Goal: Transaction & Acquisition: Book appointment/travel/reservation

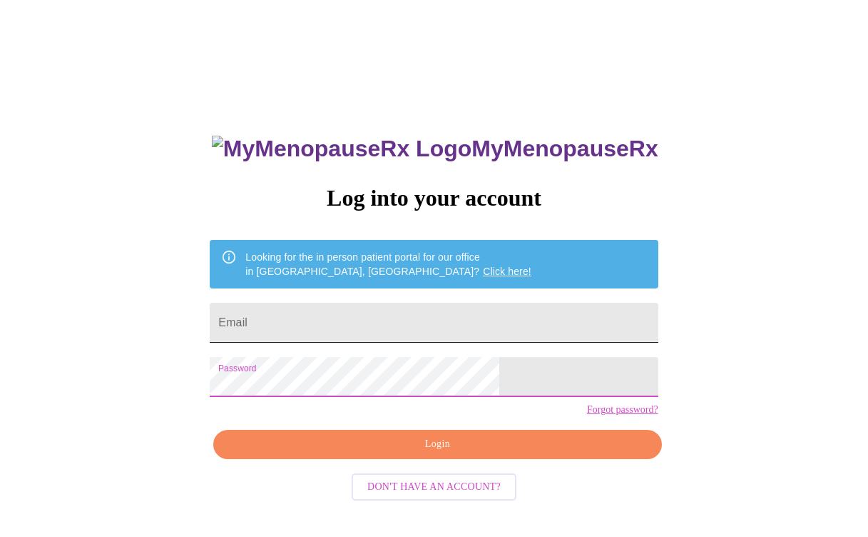
click at [355, 318] on input "Email" at bounding box center [434, 323] width 448 height 40
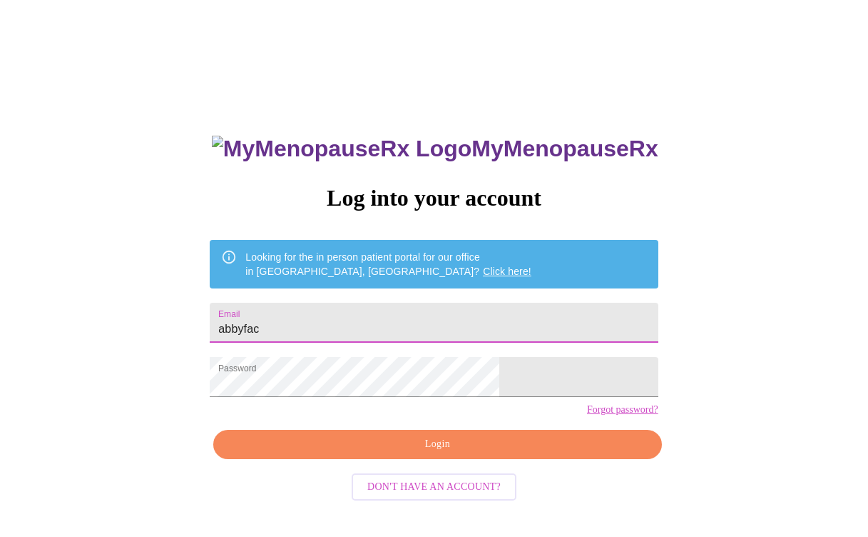
type input "[EMAIL_ADDRESS][DOMAIN_NAME]"
click at [324, 453] on span "Login" at bounding box center [437, 444] width 415 height 18
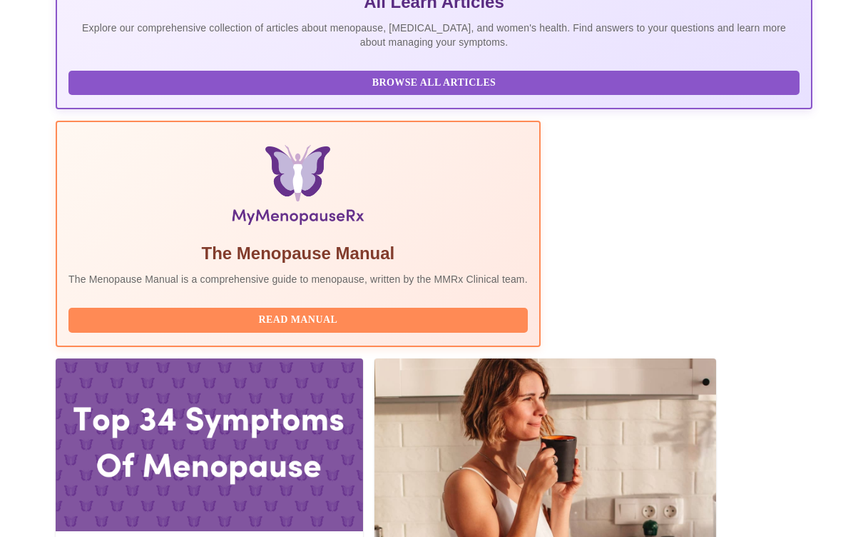
scroll to position [359, 0]
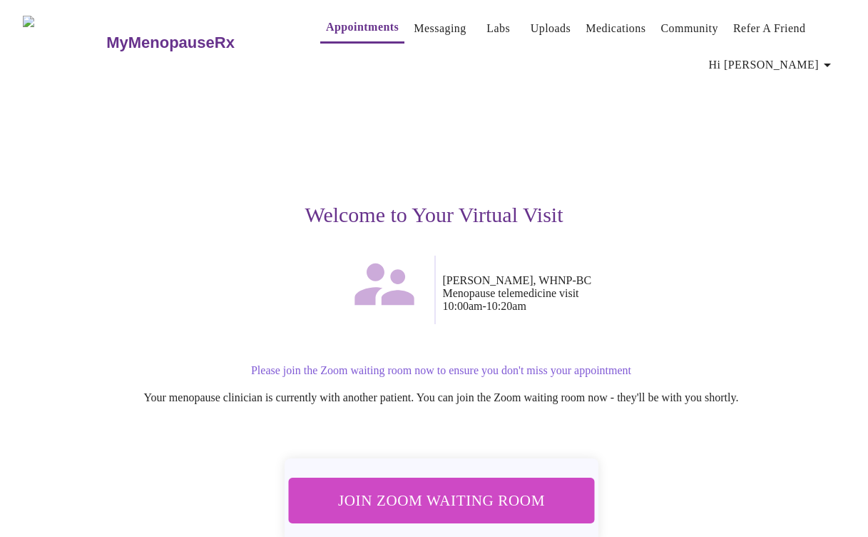
click at [461, 497] on span "Join Zoom Waiting Room" at bounding box center [441, 500] width 268 height 26
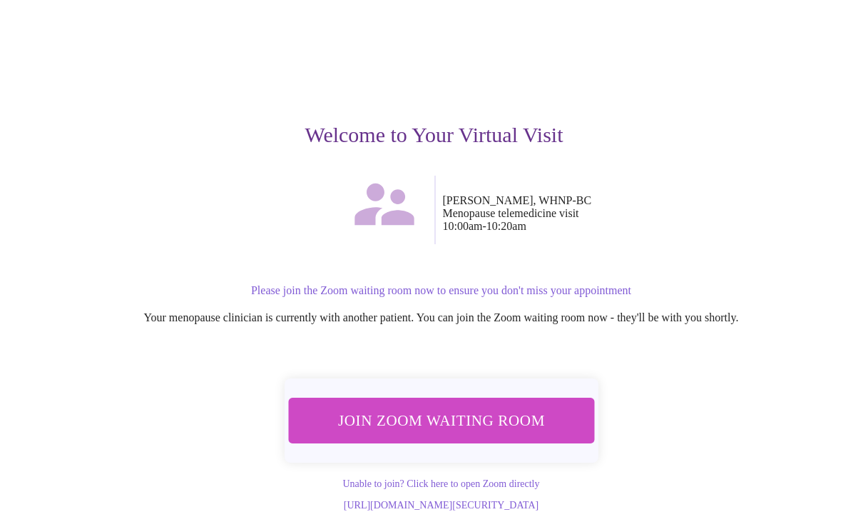
scroll to position [92, 0]
click at [387, 410] on span "Join Zoom Waiting Room" at bounding box center [441, 420] width 268 height 26
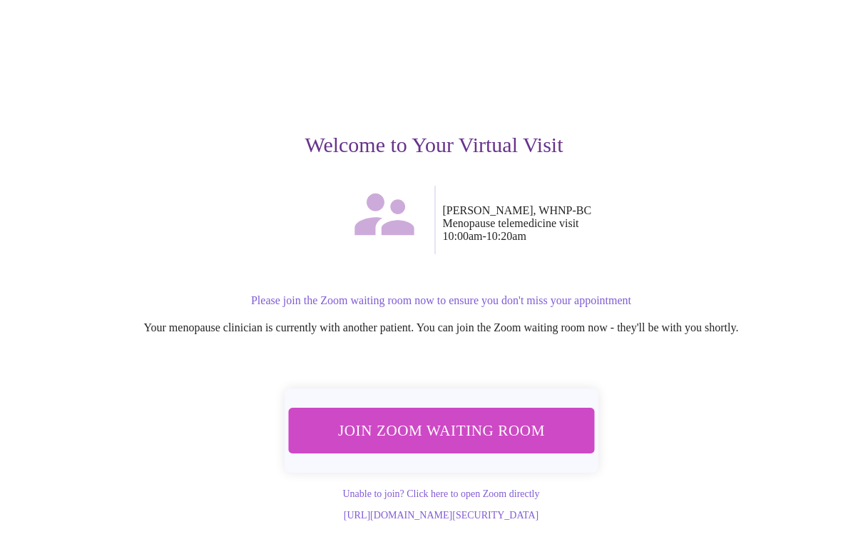
scroll to position [72, 0]
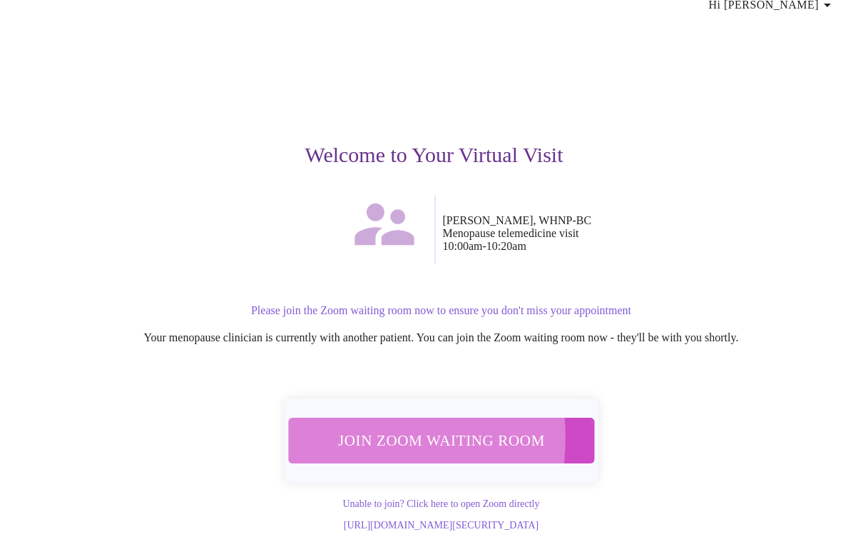
click at [325, 427] on span "Join Zoom Waiting Room" at bounding box center [441, 440] width 268 height 26
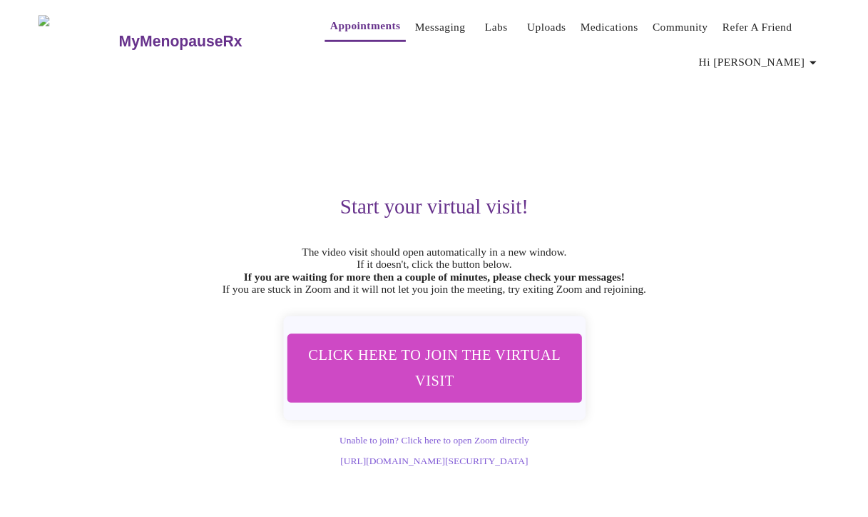
scroll to position [4, 0]
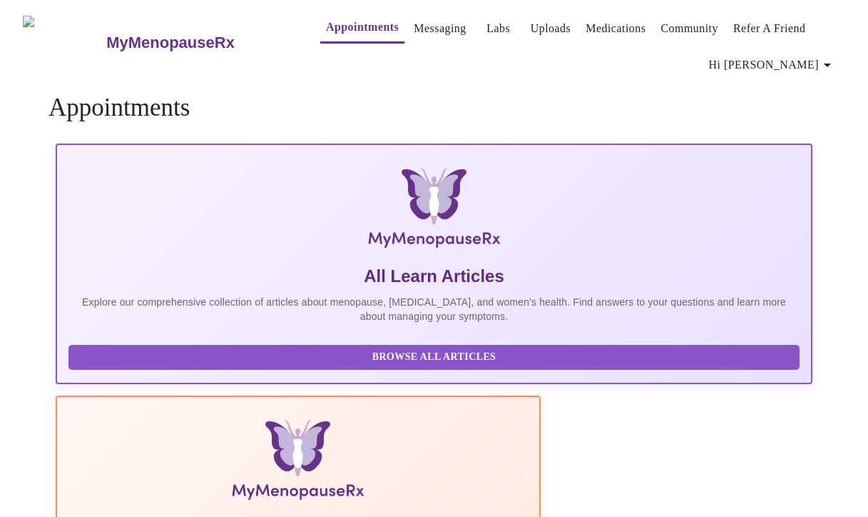
click at [426, 21] on link "Messaging" at bounding box center [440, 29] width 52 height 20
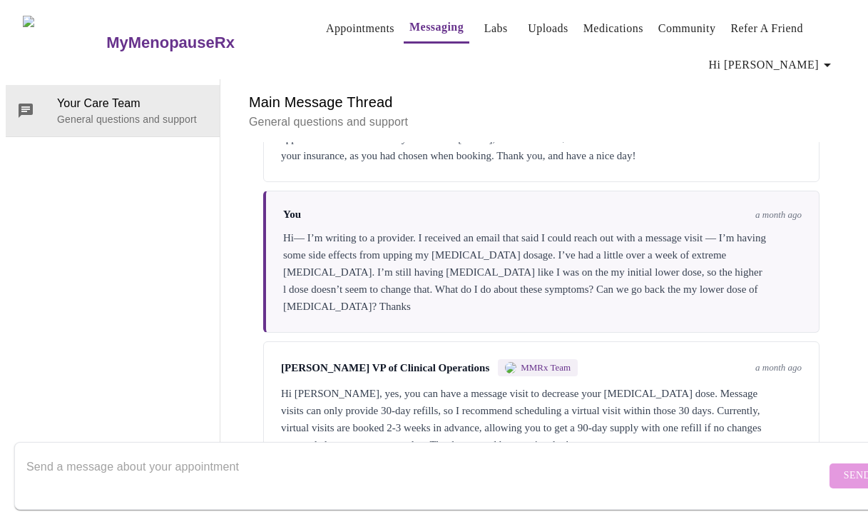
scroll to position [1527, 0]
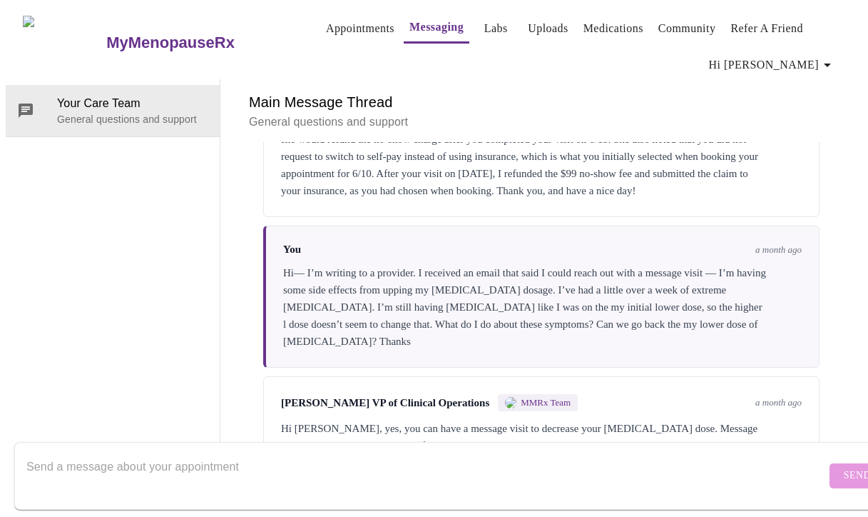
click at [795, 244] on span "a month ago" at bounding box center [779, 249] width 46 height 11
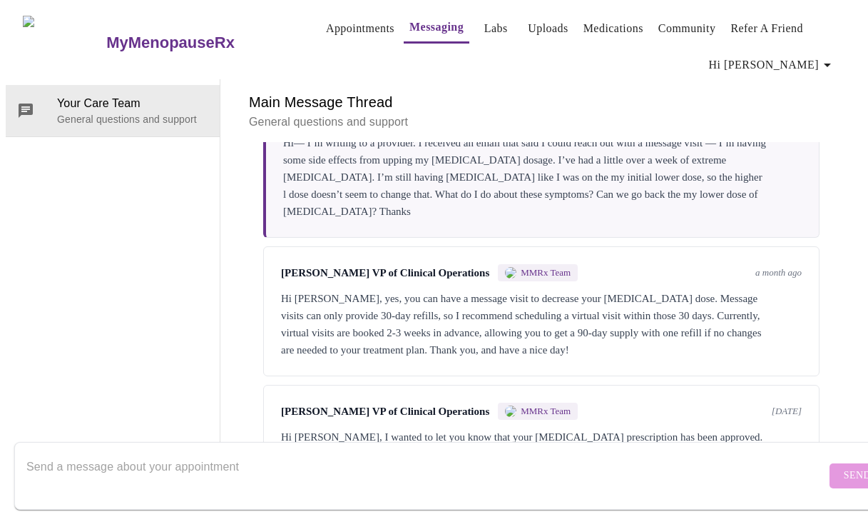
scroll to position [0, 0]
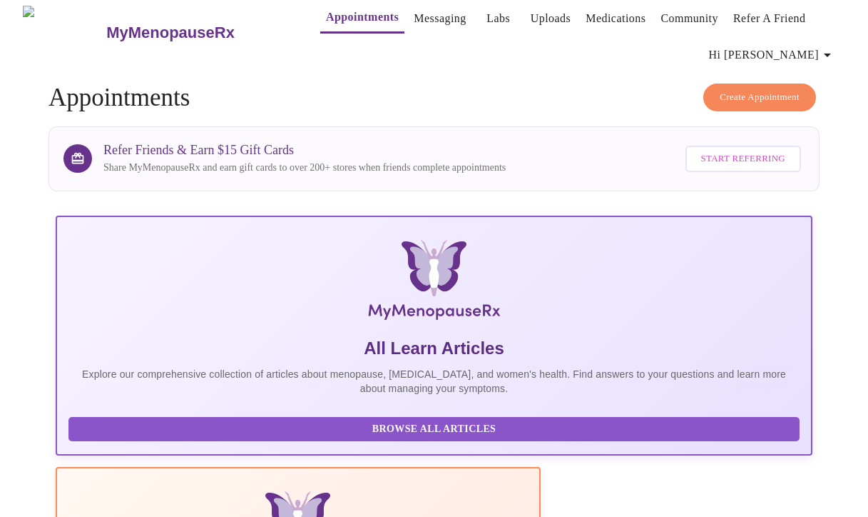
scroll to position [11, 0]
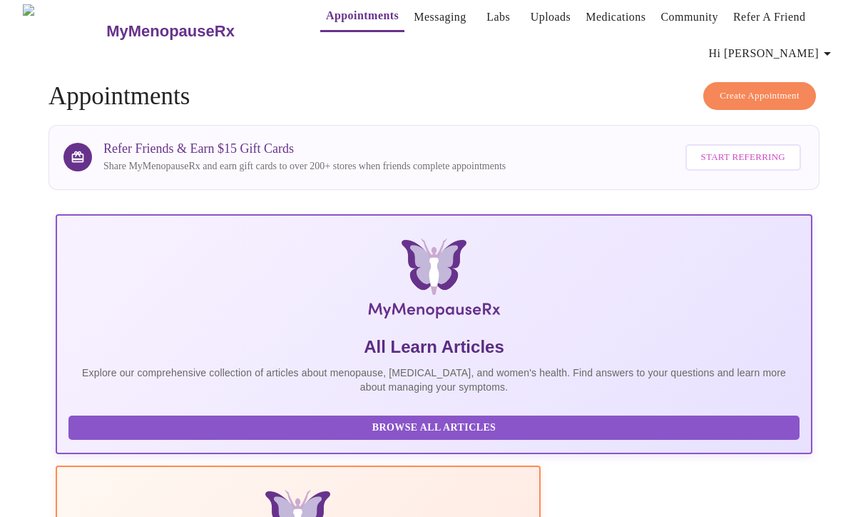
click at [749, 93] on span "Create Appointment" at bounding box center [760, 96] width 80 height 16
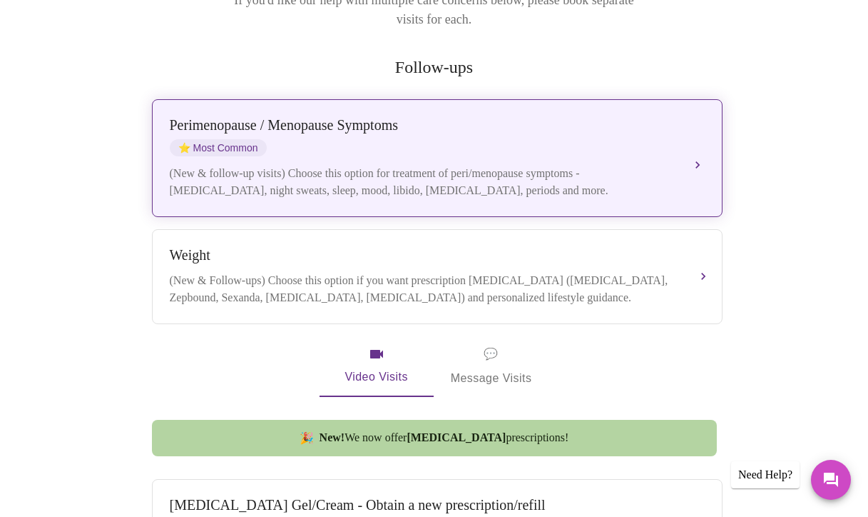
scroll to position [253, 0]
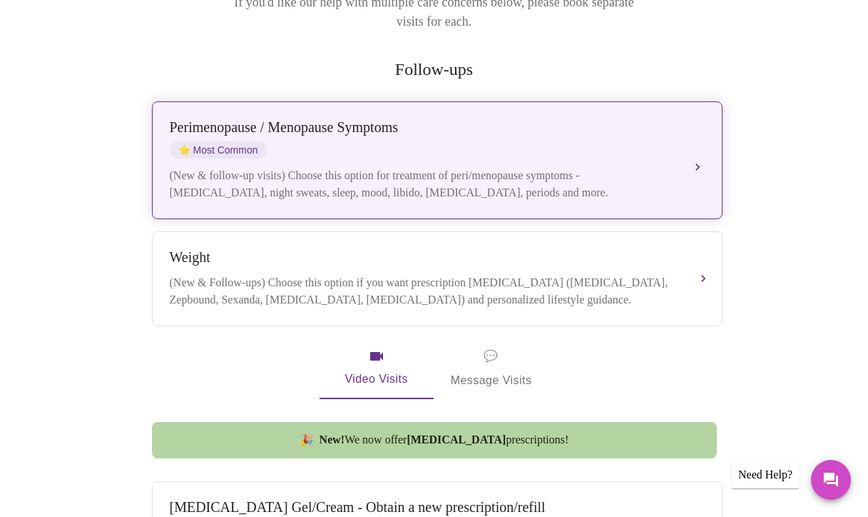
click at [671, 138] on div "[MEDICAL_DATA] / Menopause Symptoms ⭐ Most Common (New & follow-up visits) Choo…" at bounding box center [437, 160] width 535 height 82
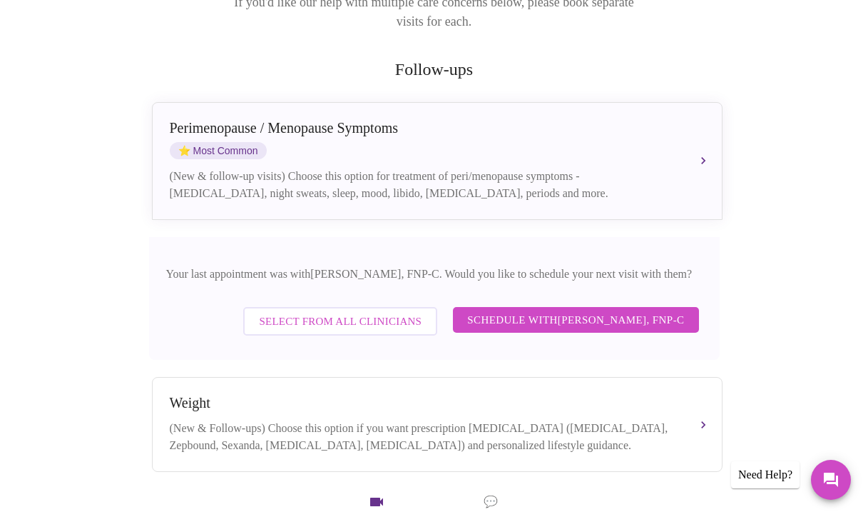
click at [396, 312] on span "Select from All Clinicians" at bounding box center [340, 321] width 163 height 19
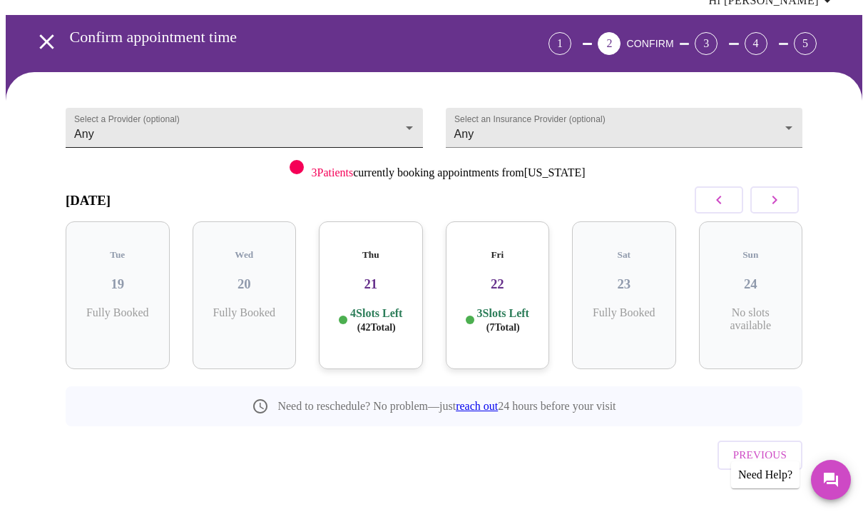
click at [412, 126] on body "MyMenopauseRx Appointments Messaging Labs Uploads Medications Community Refer a…" at bounding box center [434, 240] width 857 height 599
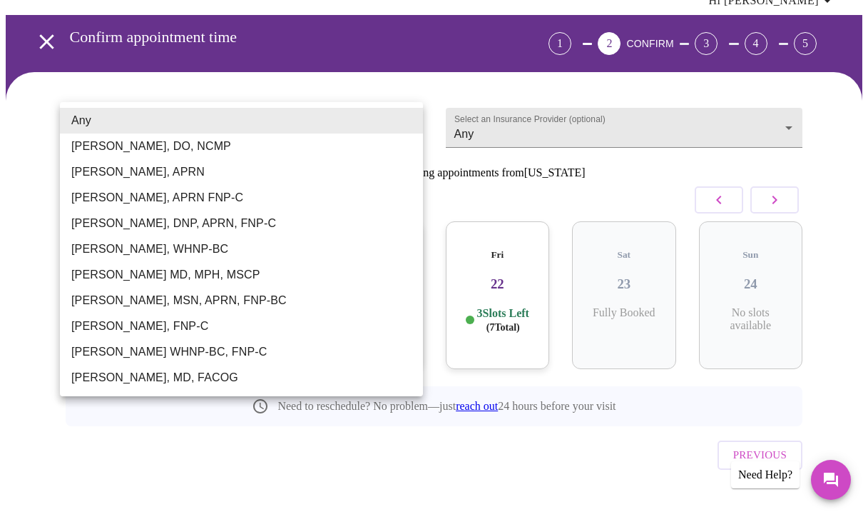
click at [348, 245] on li "[PERSON_NAME], WHNP-BC" at bounding box center [241, 249] width 363 height 26
type input "[PERSON_NAME], WHNP-BC"
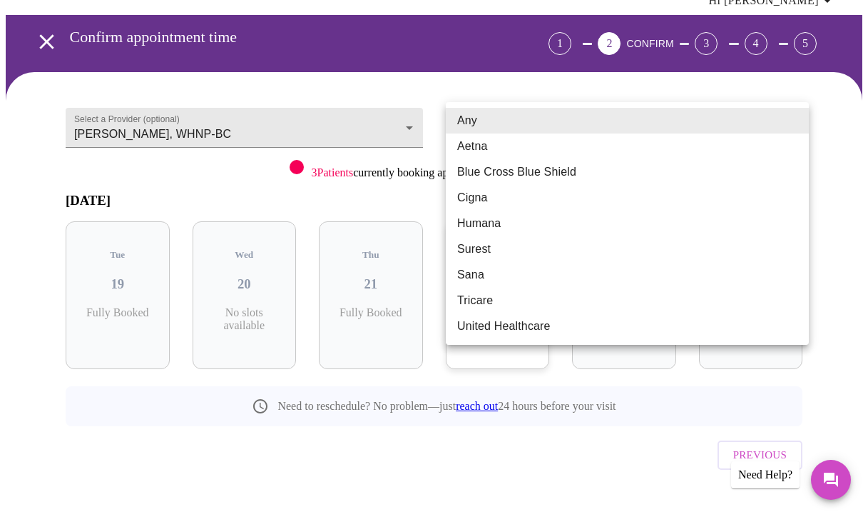
click at [799, 128] on body "MyMenopauseRx Appointments Messaging Labs Uploads Medications Community Refer a…" at bounding box center [434, 240] width 857 height 599
click at [776, 151] on li "Aetna" at bounding box center [627, 146] width 363 height 26
type input "Aetna"
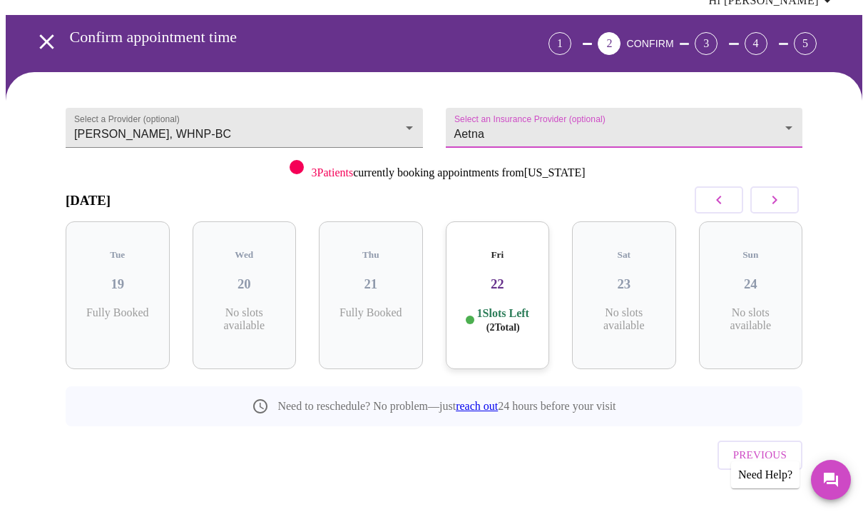
click at [776, 193] on icon "button" at bounding box center [774, 199] width 17 height 17
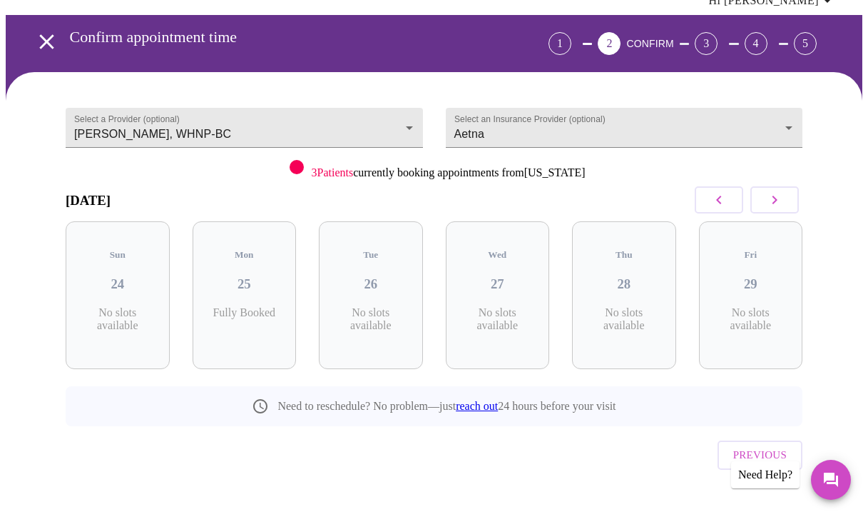
click at [776, 193] on icon "button" at bounding box center [774, 199] width 17 height 17
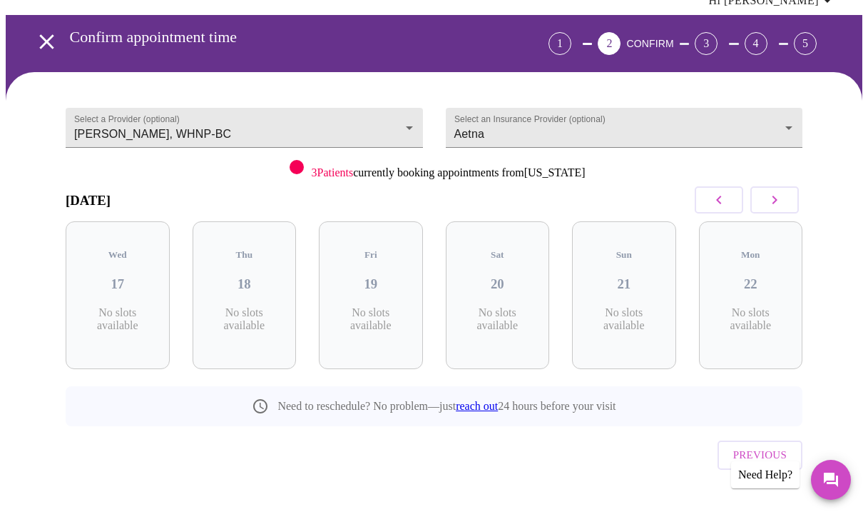
click at [776, 193] on icon "button" at bounding box center [774, 199] width 17 height 17
click at [727, 192] on icon "button" at bounding box center [719, 199] width 17 height 17
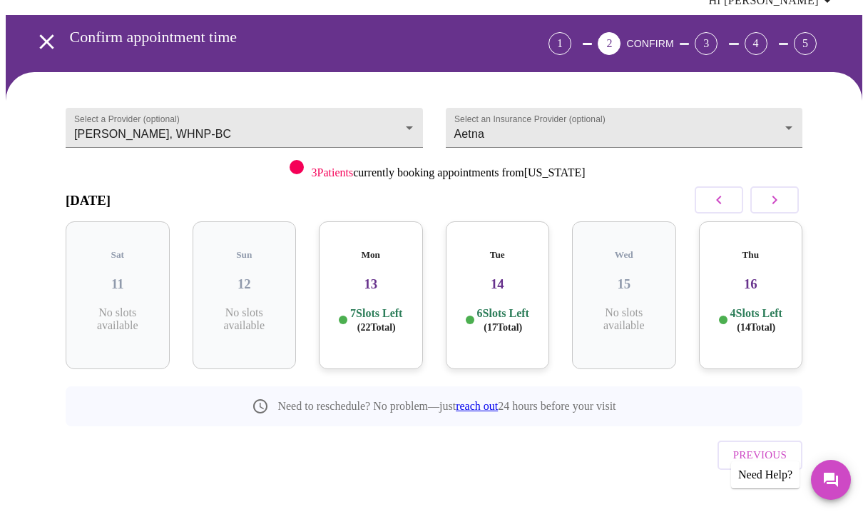
click at [727, 192] on icon "button" at bounding box center [719, 199] width 17 height 17
click at [371, 276] on h3 "07" at bounding box center [370, 284] width 81 height 16
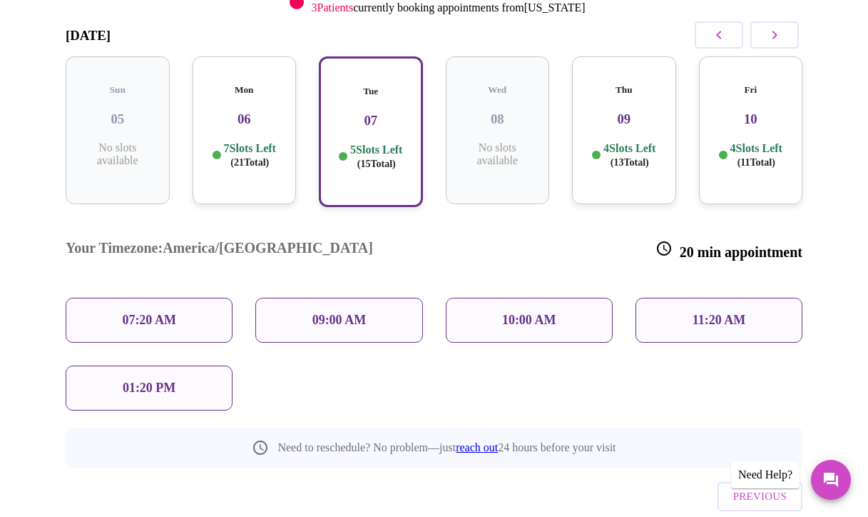
scroll to position [238, 0]
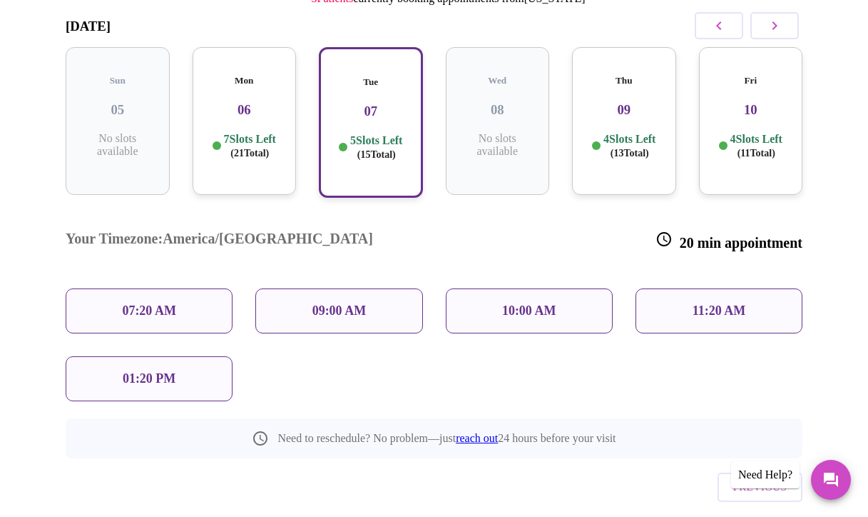
click at [502, 303] on p "10:00 AM" at bounding box center [529, 310] width 54 height 15
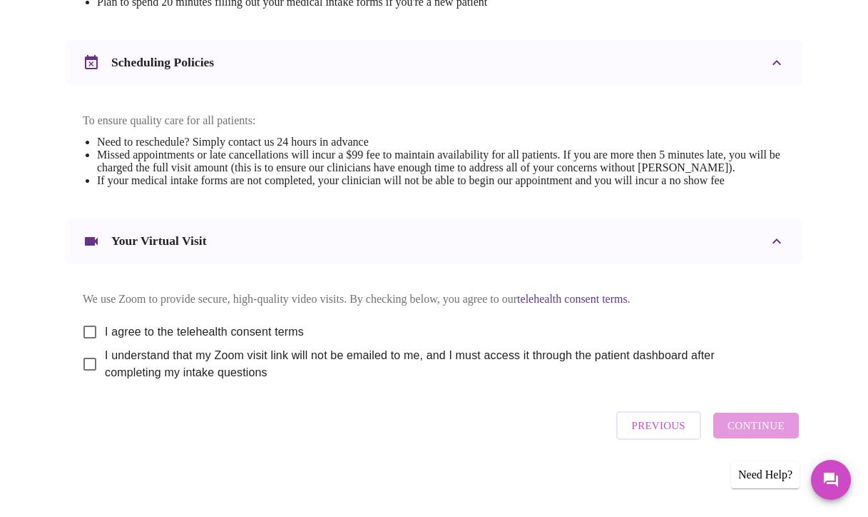
scroll to position [576, 0]
click at [86, 323] on input "I agree to the telehealth consent terms" at bounding box center [90, 332] width 30 height 30
checkbox input "true"
click at [86, 363] on input "I understand that my Zoom visit link will not be emailed to me, and I must acce…" at bounding box center [90, 364] width 30 height 30
checkbox input "true"
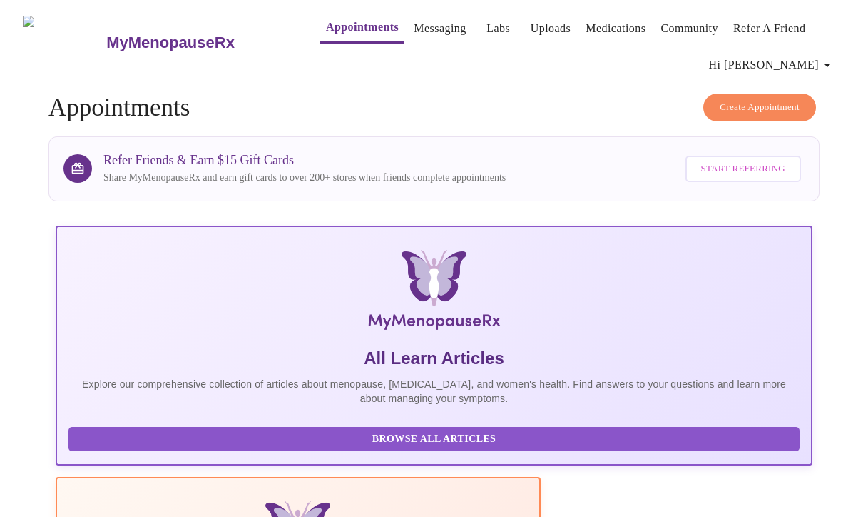
click at [716, 109] on button "Create Appointment" at bounding box center [760, 107] width 113 height 28
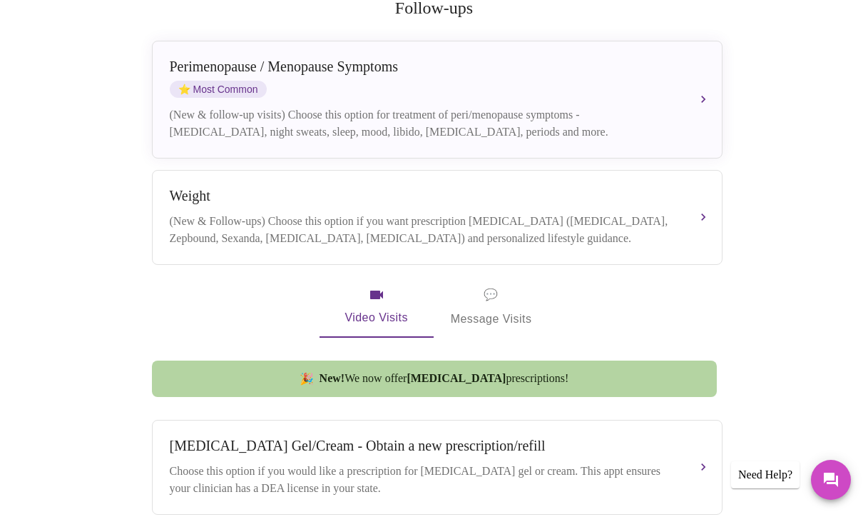
scroll to position [303, 0]
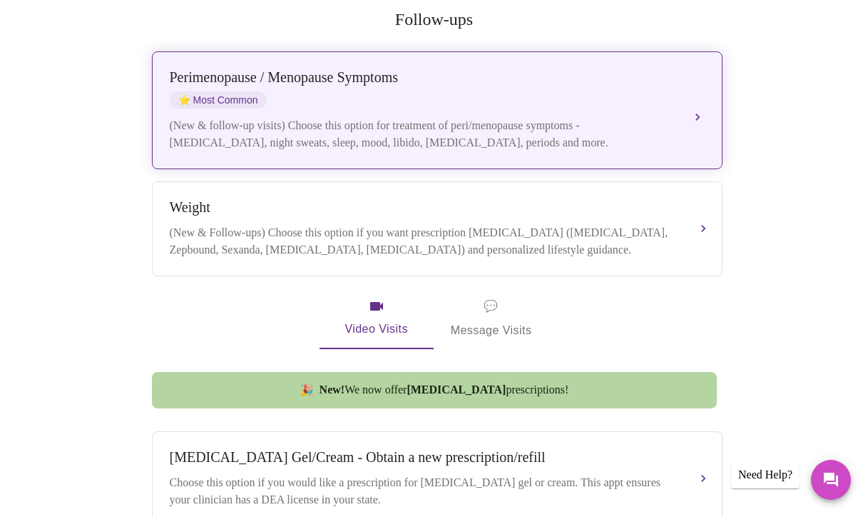
click at [671, 82] on div "[MEDICAL_DATA] / Menopause Symptoms ⭐ Most Common (New & follow-up visits) Choo…" at bounding box center [437, 110] width 535 height 82
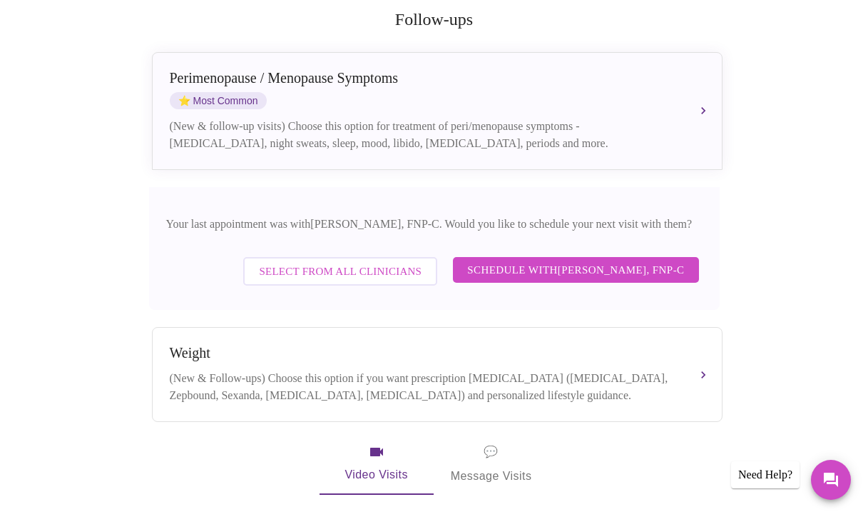
click at [368, 262] on span "Select from All Clinicians" at bounding box center [340, 271] width 163 height 19
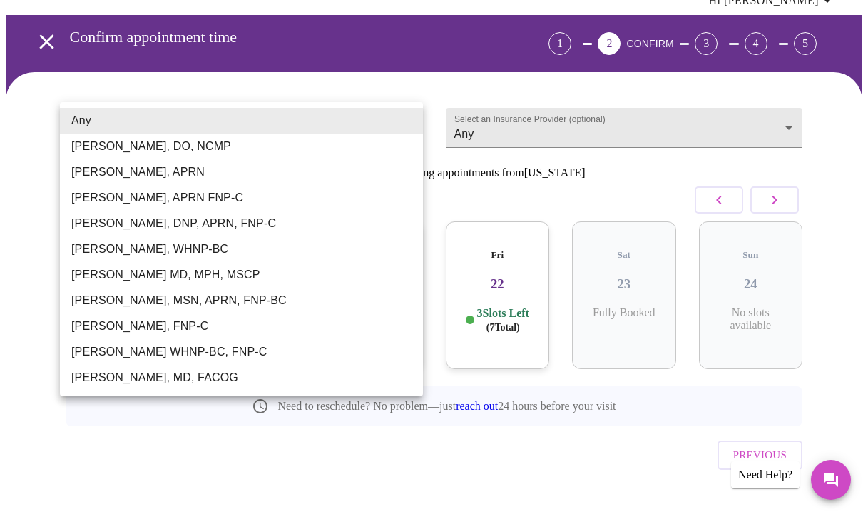
click at [418, 105] on body "MyMenopauseRx Appointments Messaging Labs Uploads Medications Community Refer a…" at bounding box center [434, 240] width 857 height 599
click at [335, 252] on li "[PERSON_NAME], WHNP-BC" at bounding box center [241, 249] width 363 height 26
type input "[PERSON_NAME], WHNP-BC"
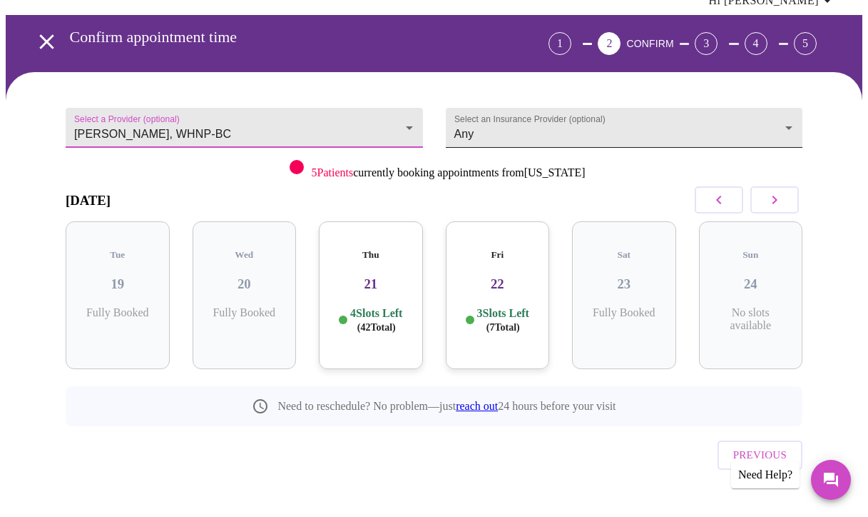
click at [539, 120] on body "MyMenopauseRx Appointments Messaging Labs Uploads Medications Community Refer a…" at bounding box center [434, 240] width 857 height 599
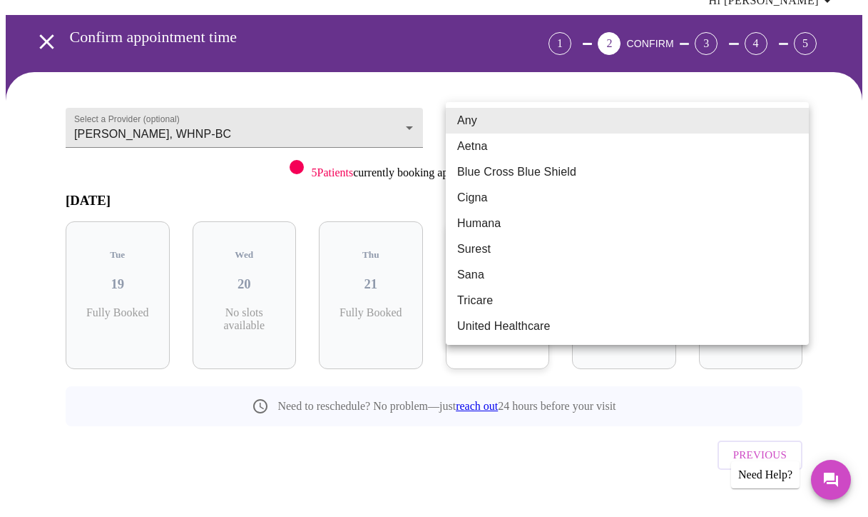
click at [530, 138] on li "Aetna" at bounding box center [627, 146] width 363 height 26
type input "Aetna"
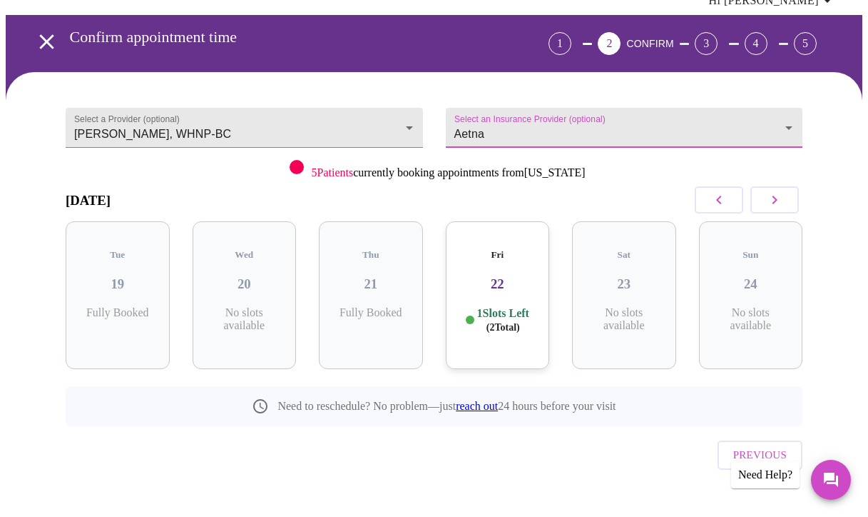
click at [783, 206] on icon "button" at bounding box center [774, 199] width 17 height 17
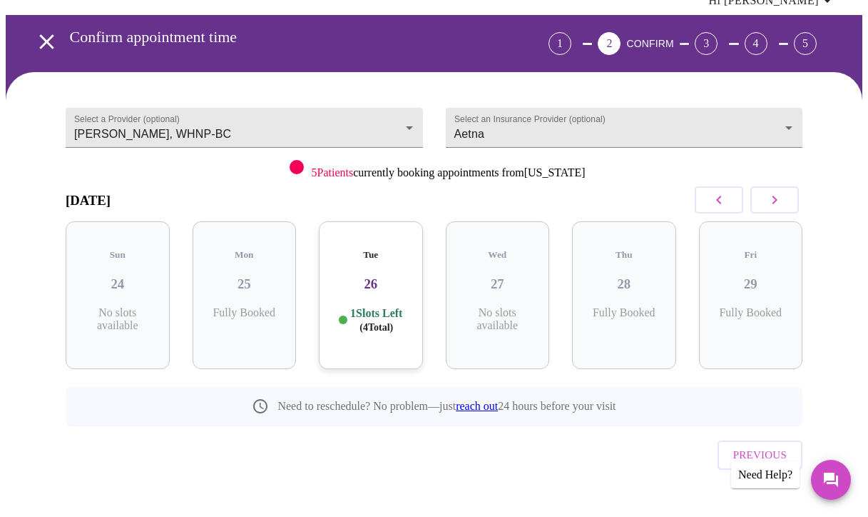
click at [783, 206] on icon "button" at bounding box center [774, 199] width 17 height 17
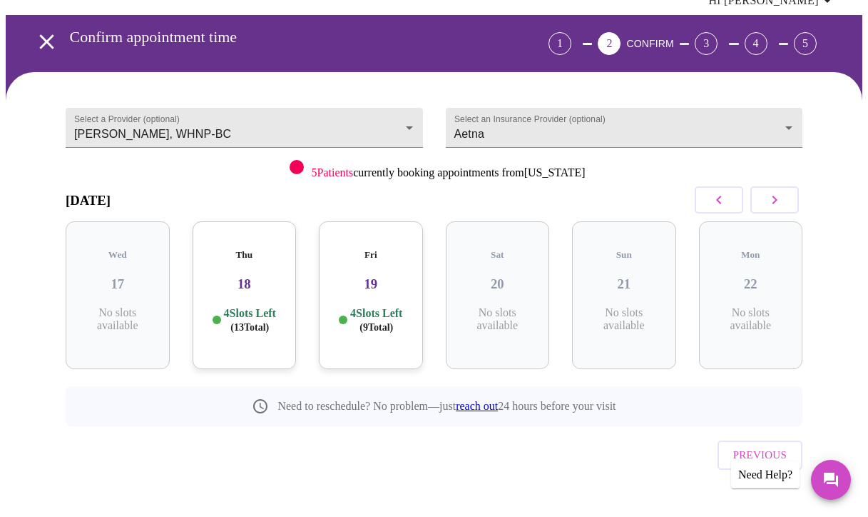
click at [783, 206] on icon "button" at bounding box center [774, 199] width 17 height 17
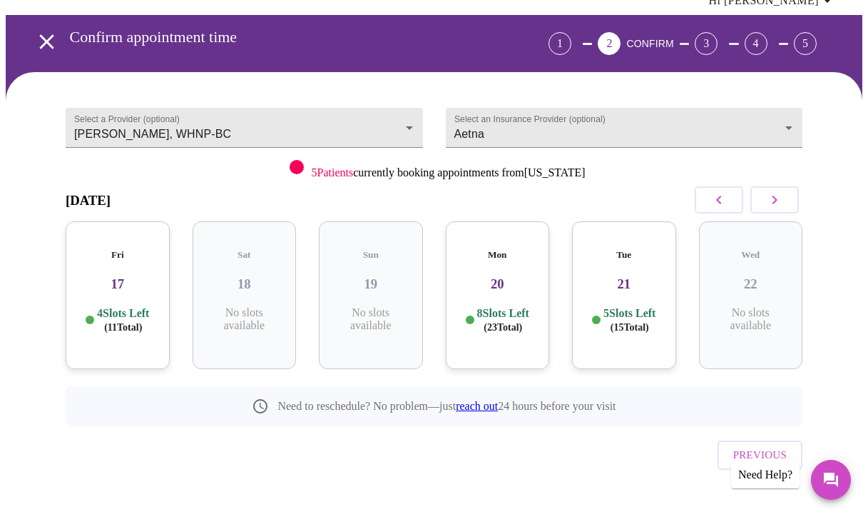
click at [783, 206] on icon "button" at bounding box center [774, 199] width 17 height 17
click at [763, 276] on h3 "28" at bounding box center [751, 284] width 81 height 16
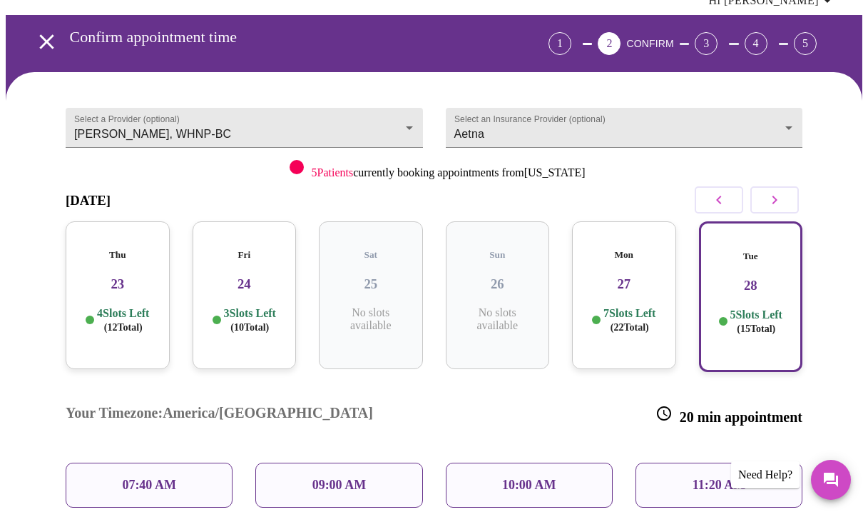
click at [532, 477] on p "10:00 AM" at bounding box center [529, 484] width 54 height 15
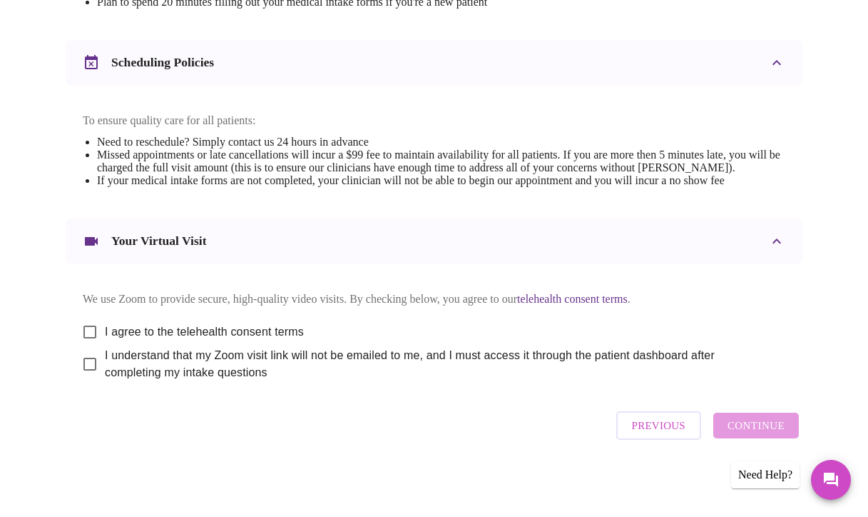
scroll to position [576, 0]
click at [85, 362] on input "I understand that my Zoom visit link will not be emailed to me, and I must acce…" at bounding box center [90, 364] width 30 height 30
checkbox input "true"
click at [83, 330] on input "I agree to the telehealth consent terms" at bounding box center [90, 332] width 30 height 30
checkbox input "true"
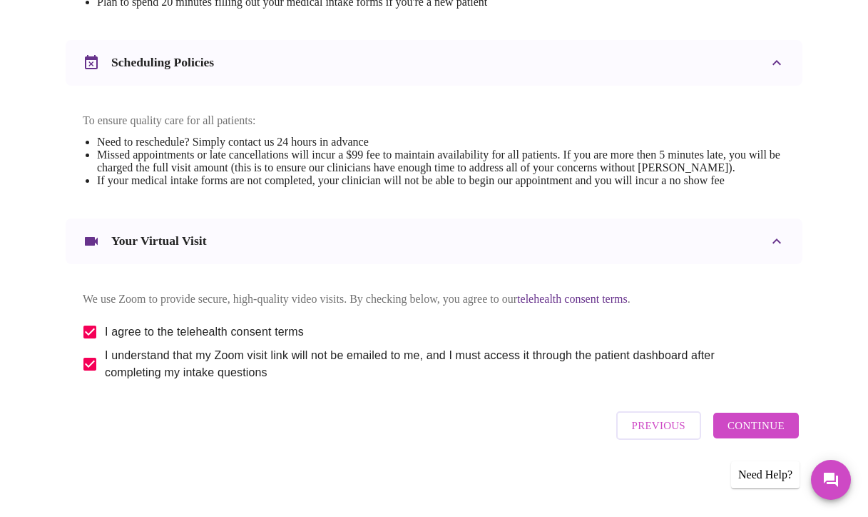
click at [749, 426] on span "Continue" at bounding box center [756, 425] width 57 height 19
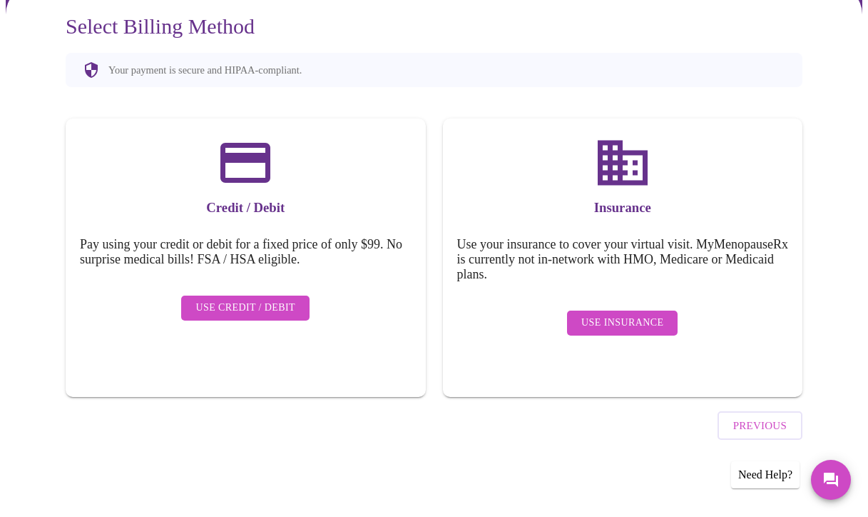
scroll to position [111, 0]
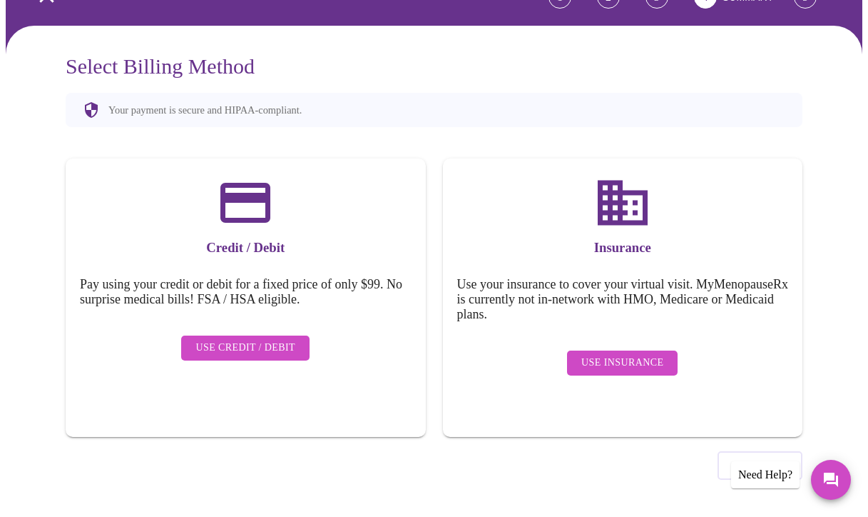
click at [608, 354] on span "Use Insurance" at bounding box center [623, 363] width 82 height 18
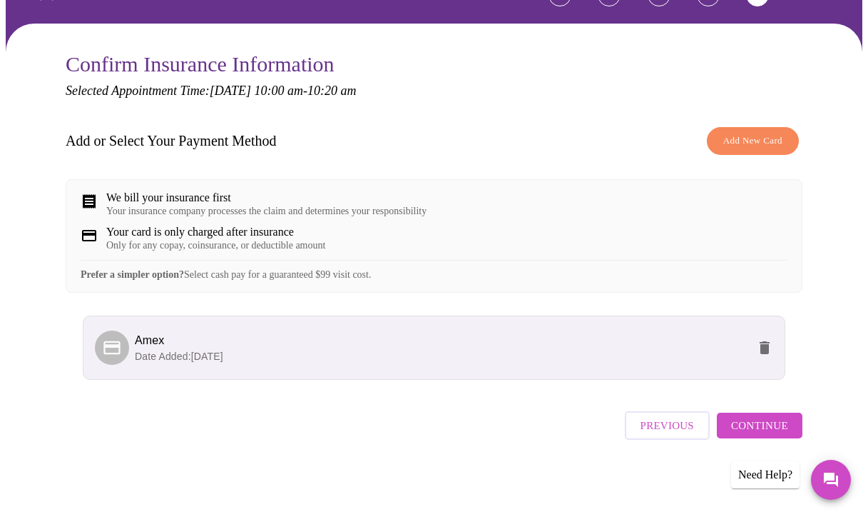
scroll to position [124, 0]
click at [757, 427] on span "Continue" at bounding box center [759, 425] width 57 height 19
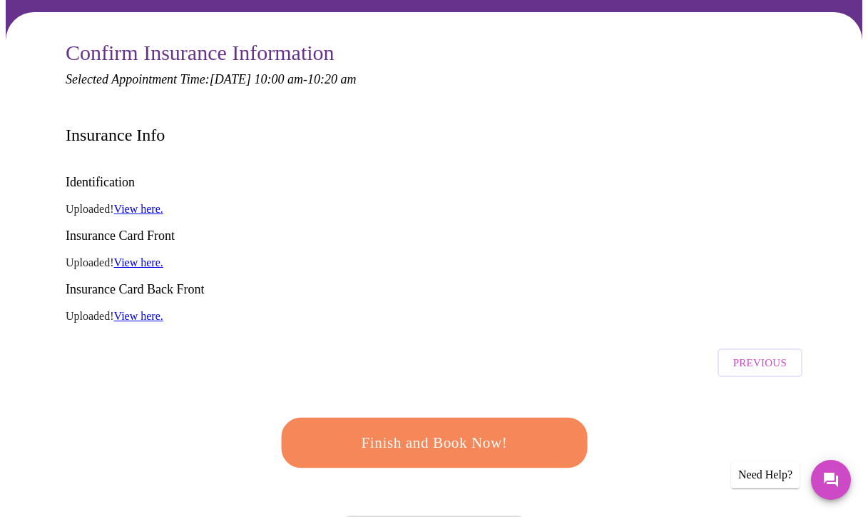
click at [537, 430] on span "Finish and Book Now!" at bounding box center [434, 443] width 265 height 26
